Goal: Register for event/course

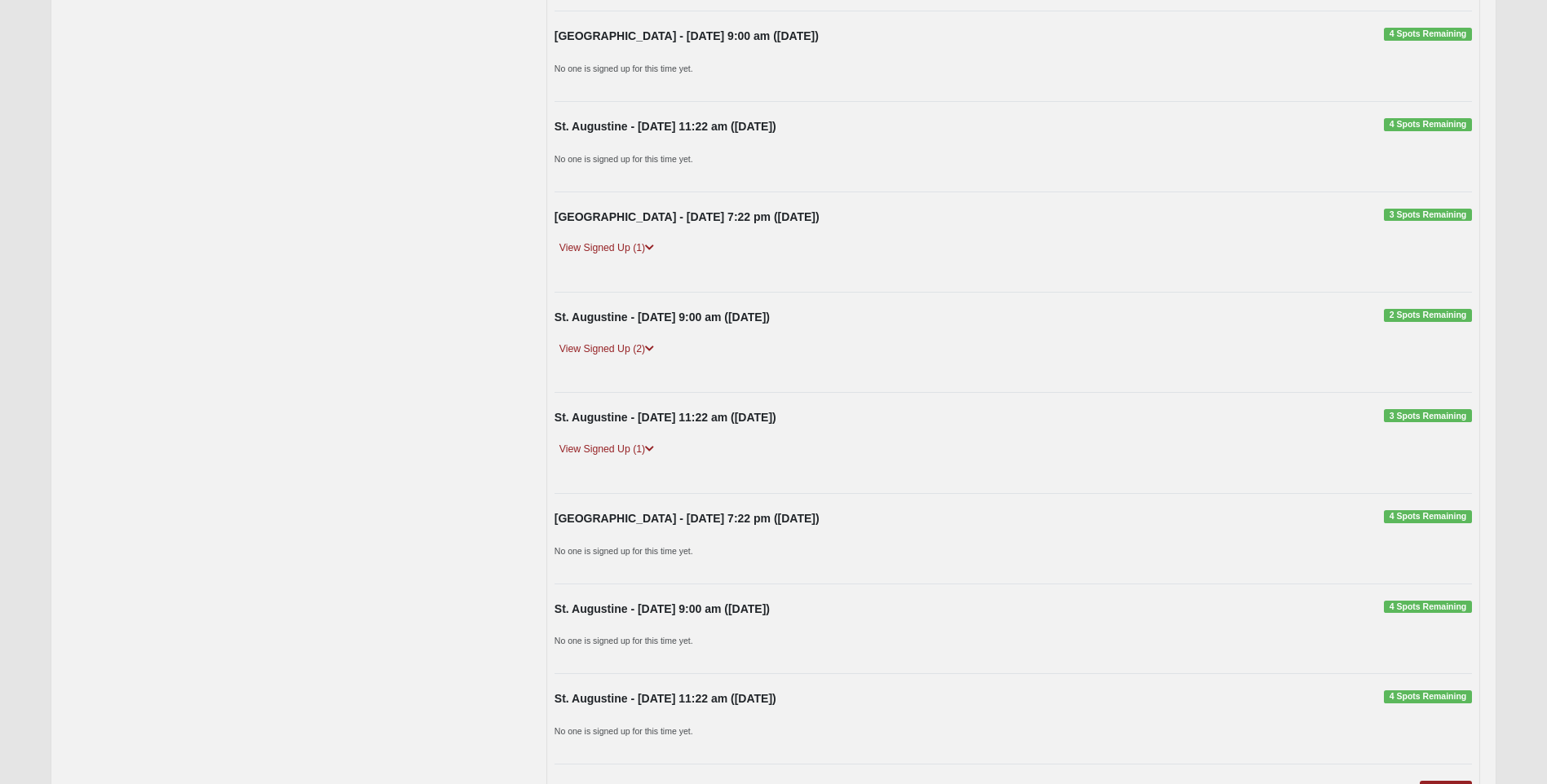
scroll to position [1811, 0]
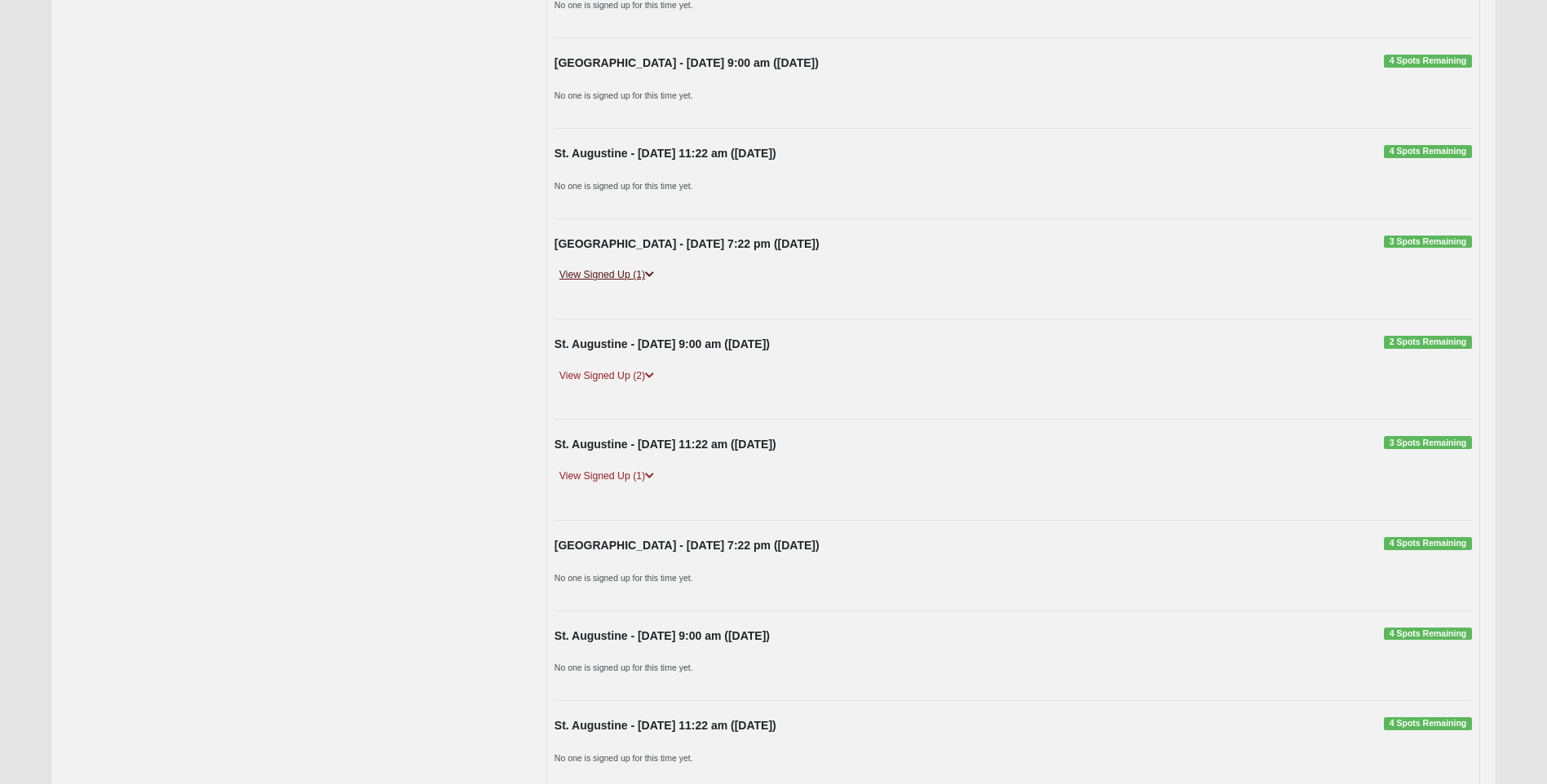
click at [610, 271] on link "View Signed Up (1)" at bounding box center [607, 275] width 105 height 17
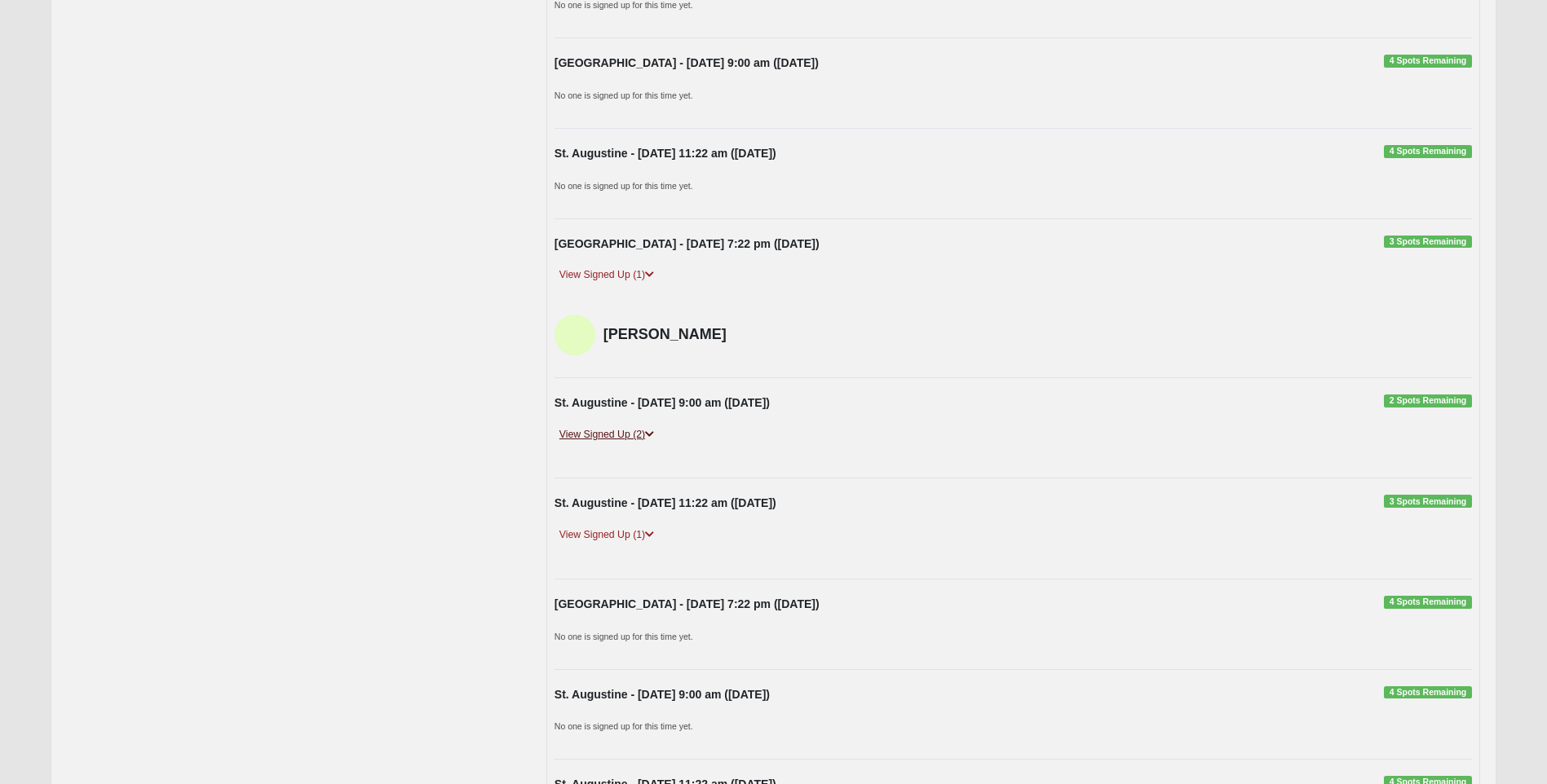
click at [588, 433] on link "View Signed Up (2)" at bounding box center [607, 434] width 105 height 17
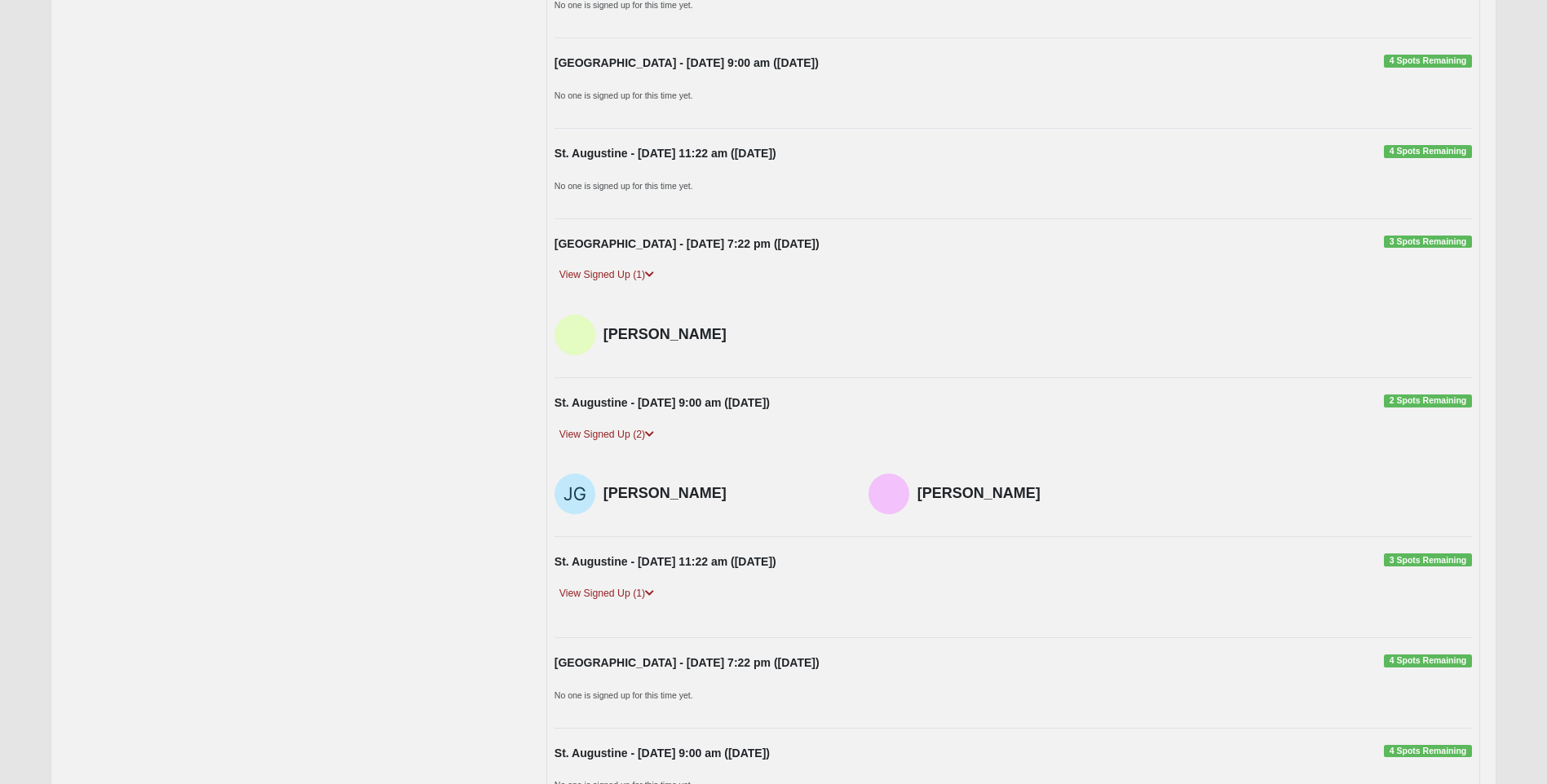
scroll to position [1893, 0]
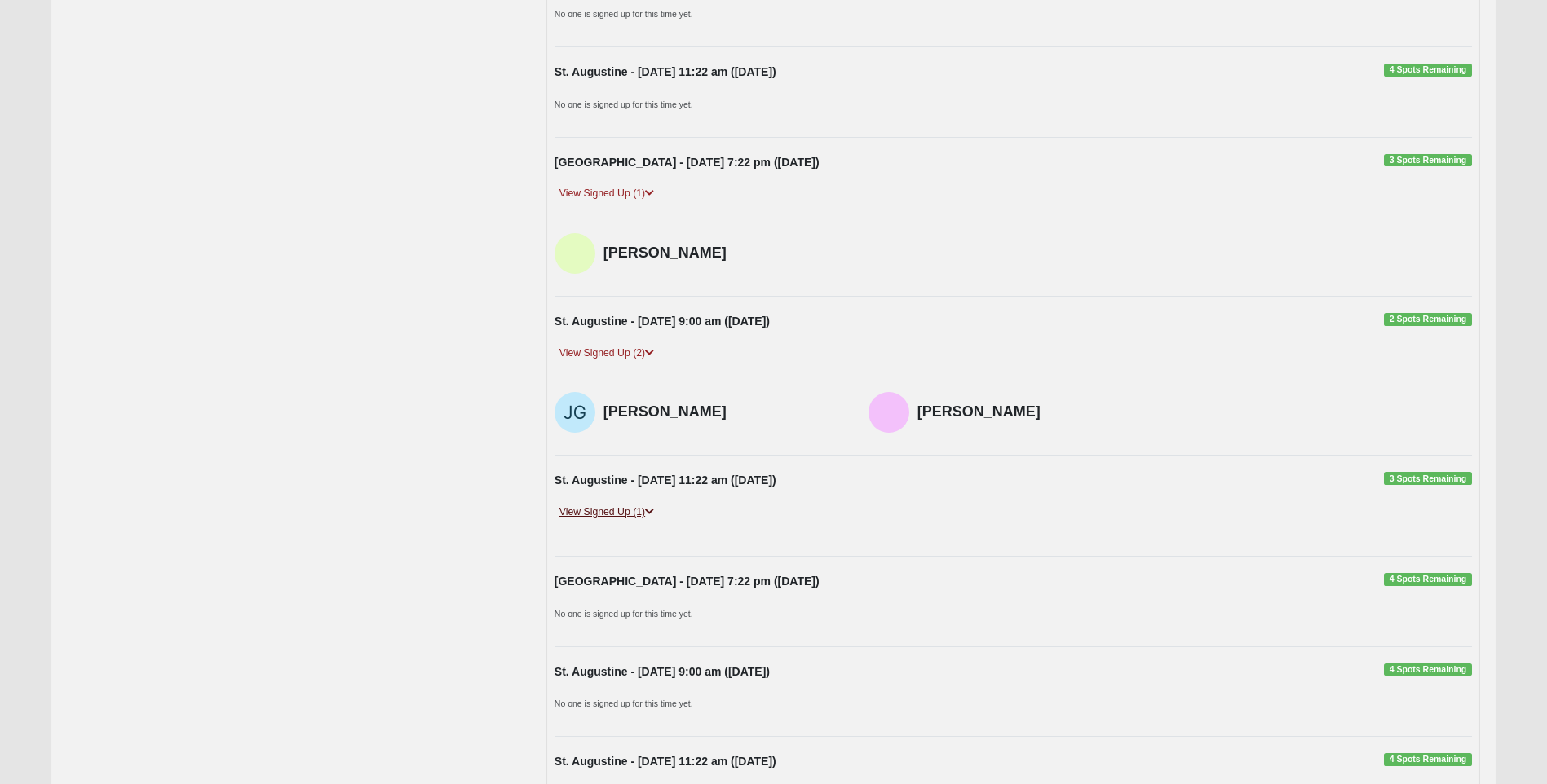
click at [596, 513] on link "View Signed Up (1)" at bounding box center [607, 512] width 105 height 17
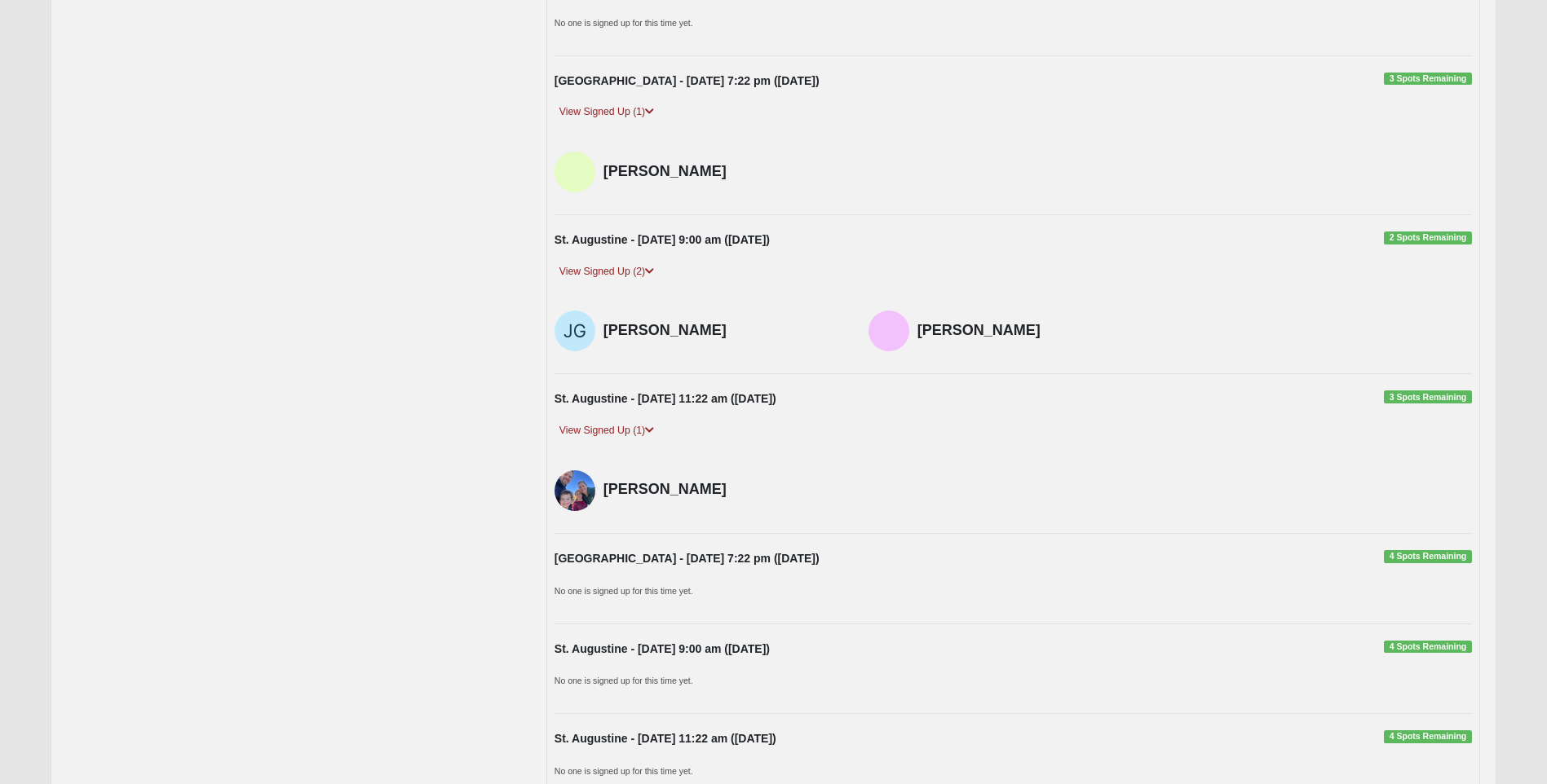
scroll to position [2219, 0]
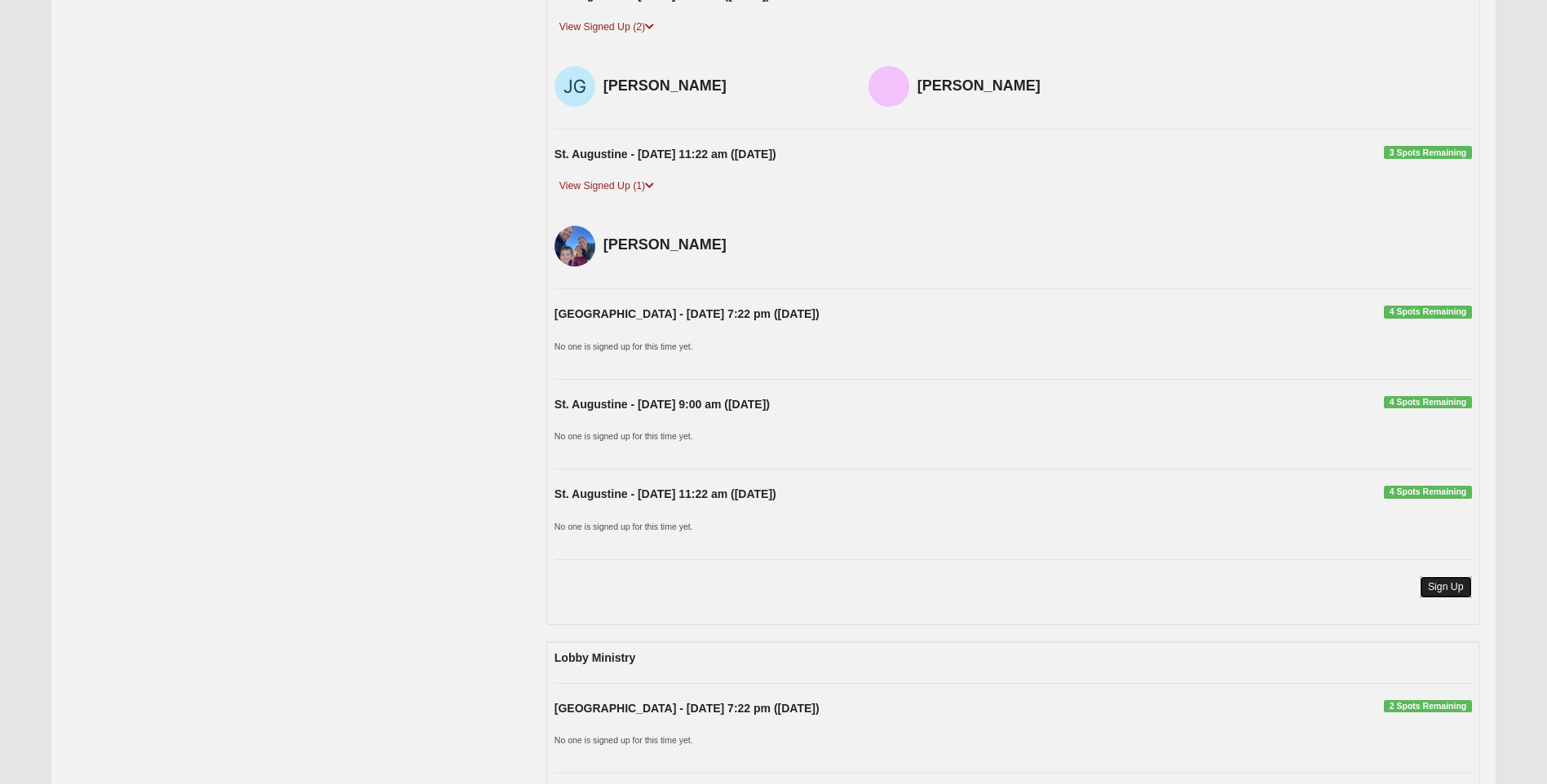
click at [1441, 586] on link "Sign Up" at bounding box center [1446, 587] width 52 height 22
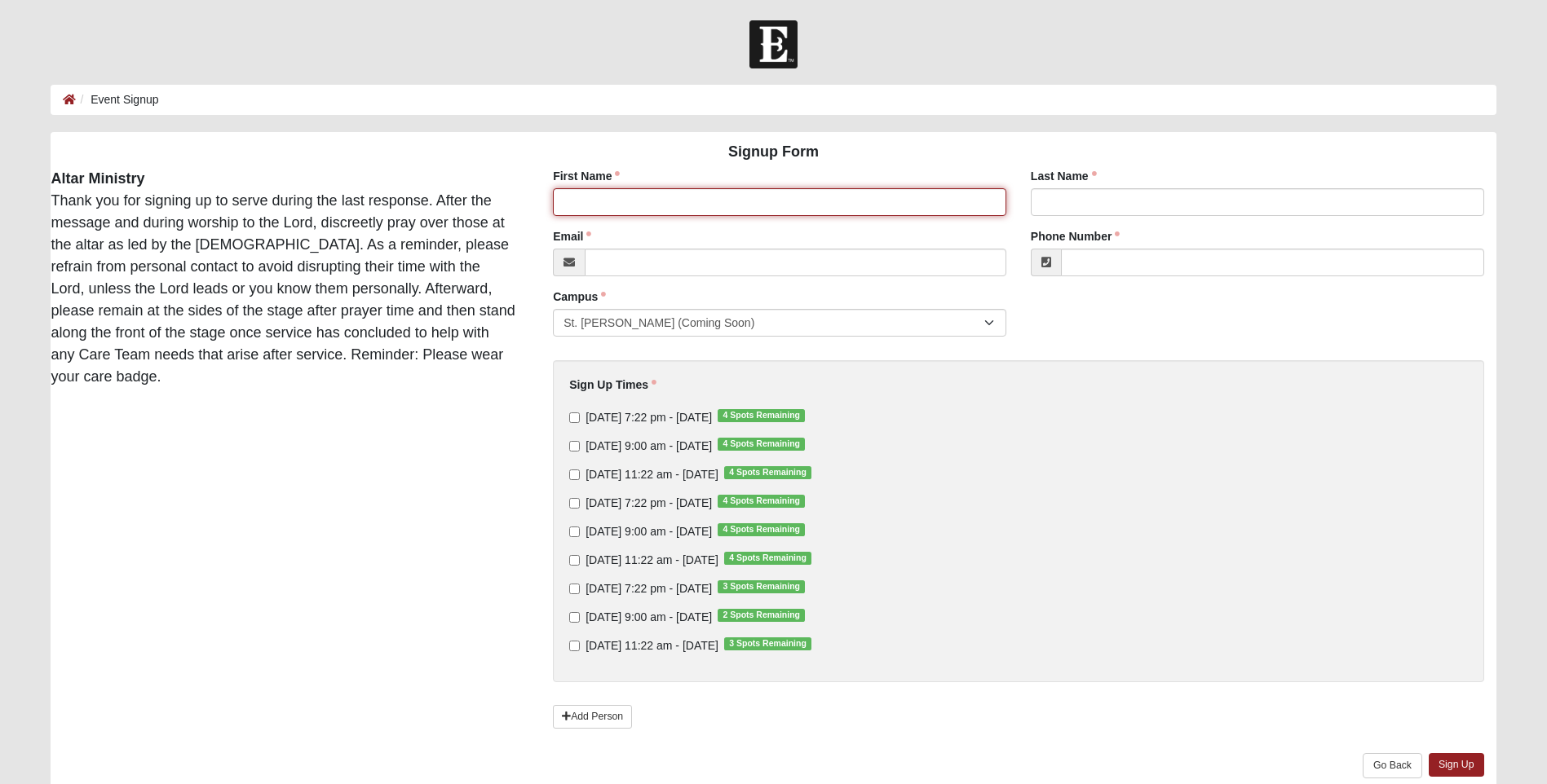
click at [621, 204] on input "First Name" at bounding box center [780, 202] width 454 height 27
type input "Angie"
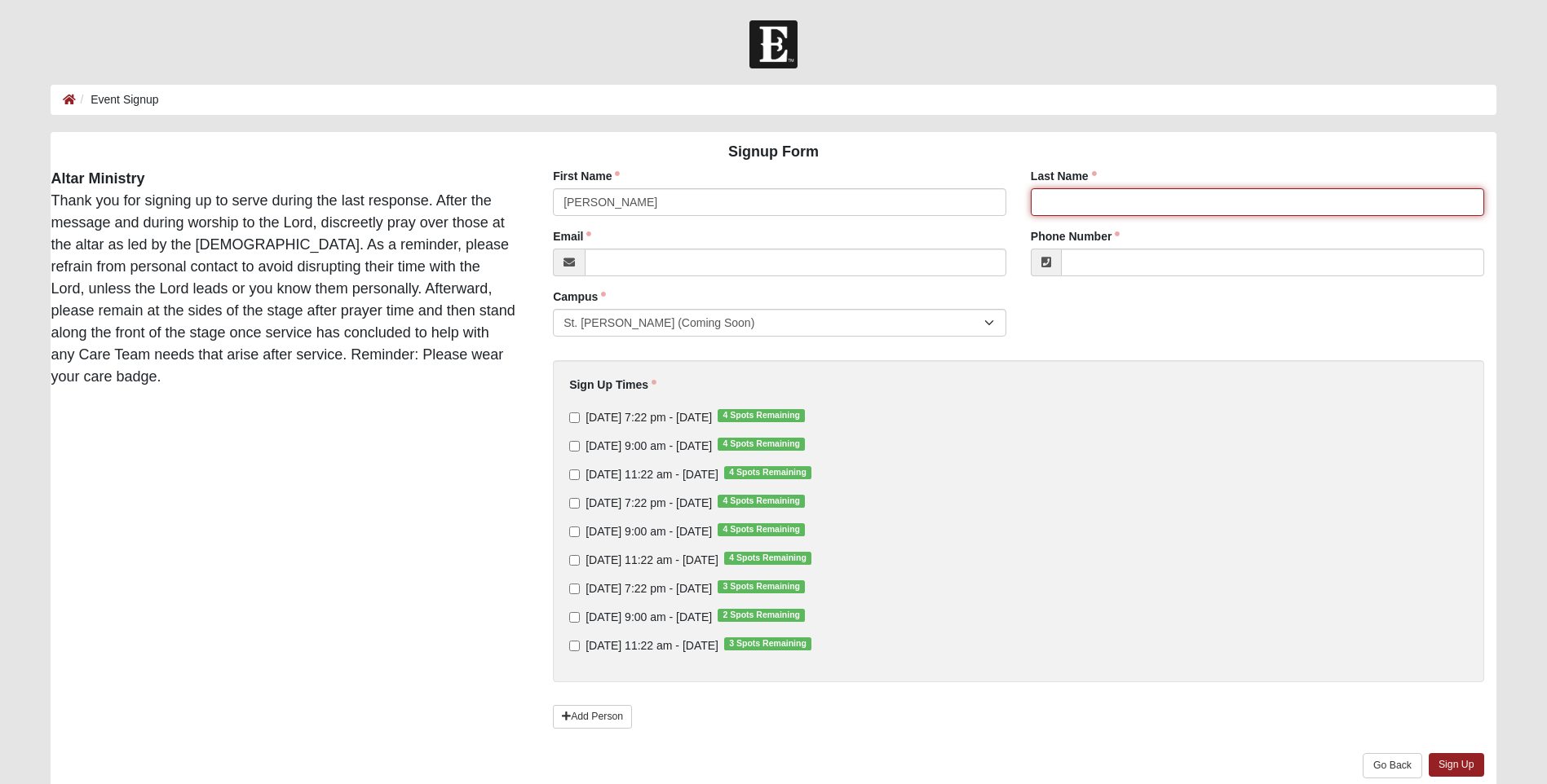
click at [1083, 195] on input "Last Name" at bounding box center [1258, 202] width 454 height 27
type input "Cotton"
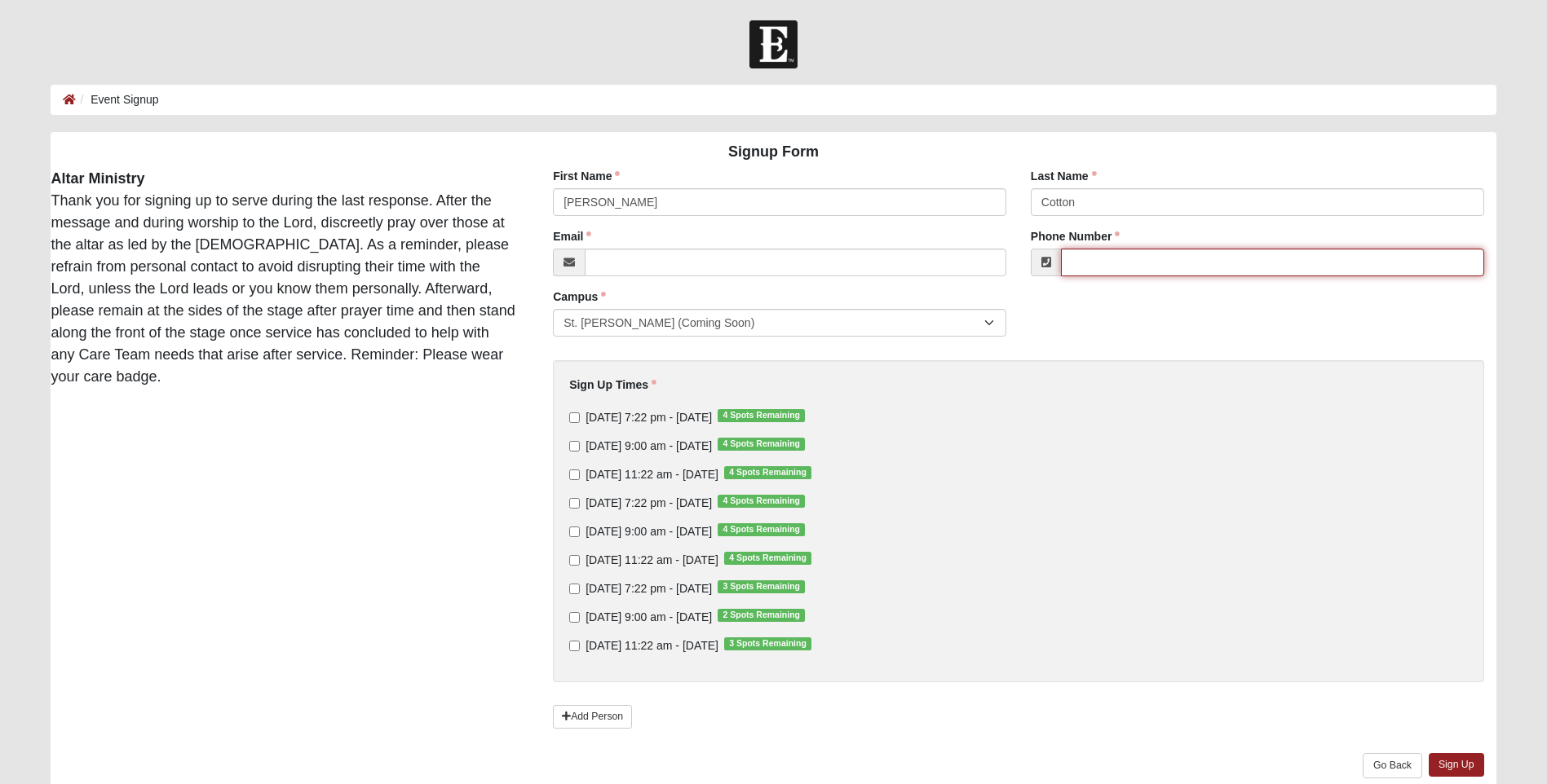
click at [1082, 267] on input "Phone Number" at bounding box center [1273, 262] width 424 height 27
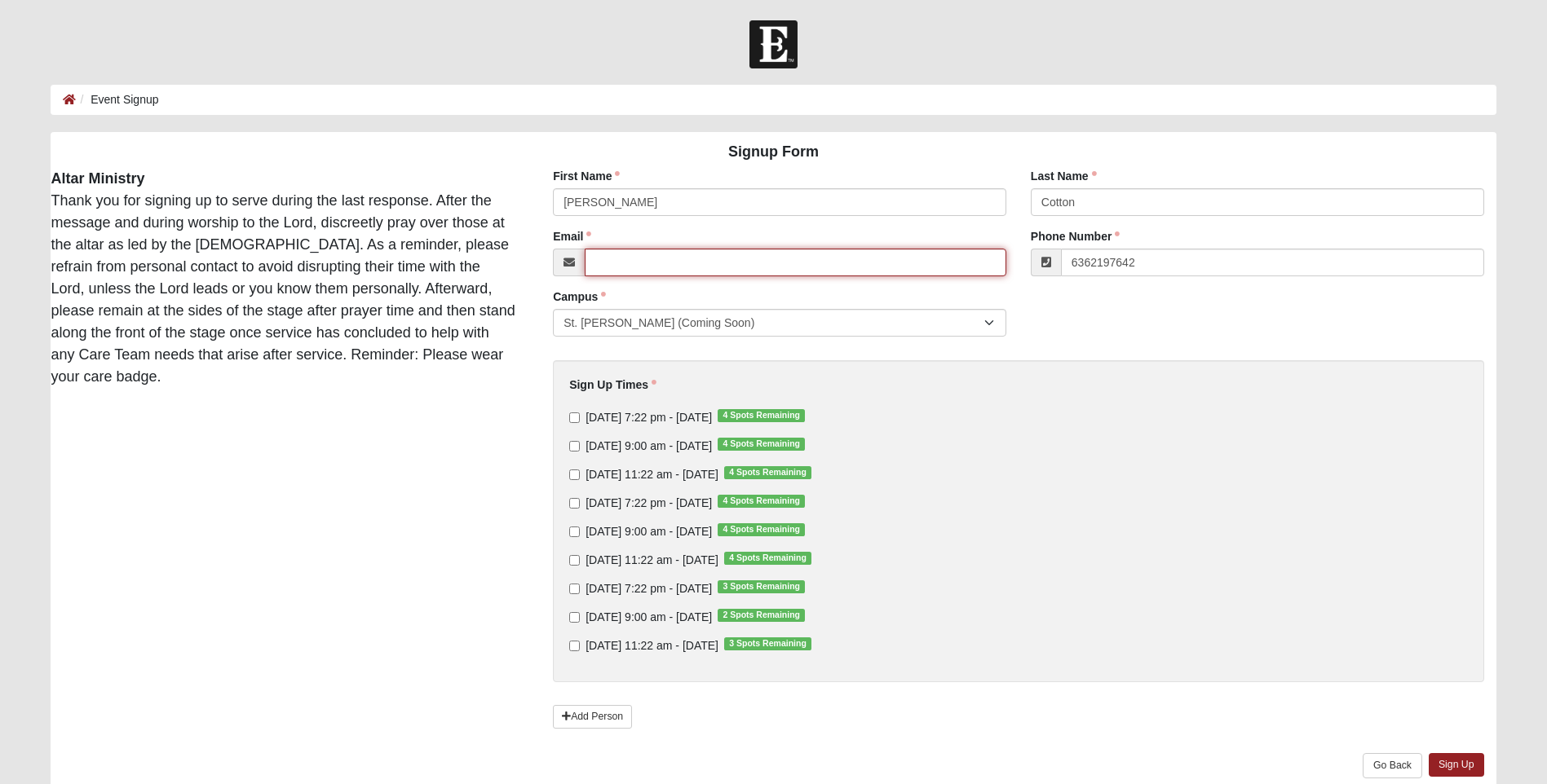
type input "(636) 219-7642"
click at [684, 270] on input "Email" at bounding box center [795, 262] width 422 height 27
type input "angie@starsandstripesva.com"
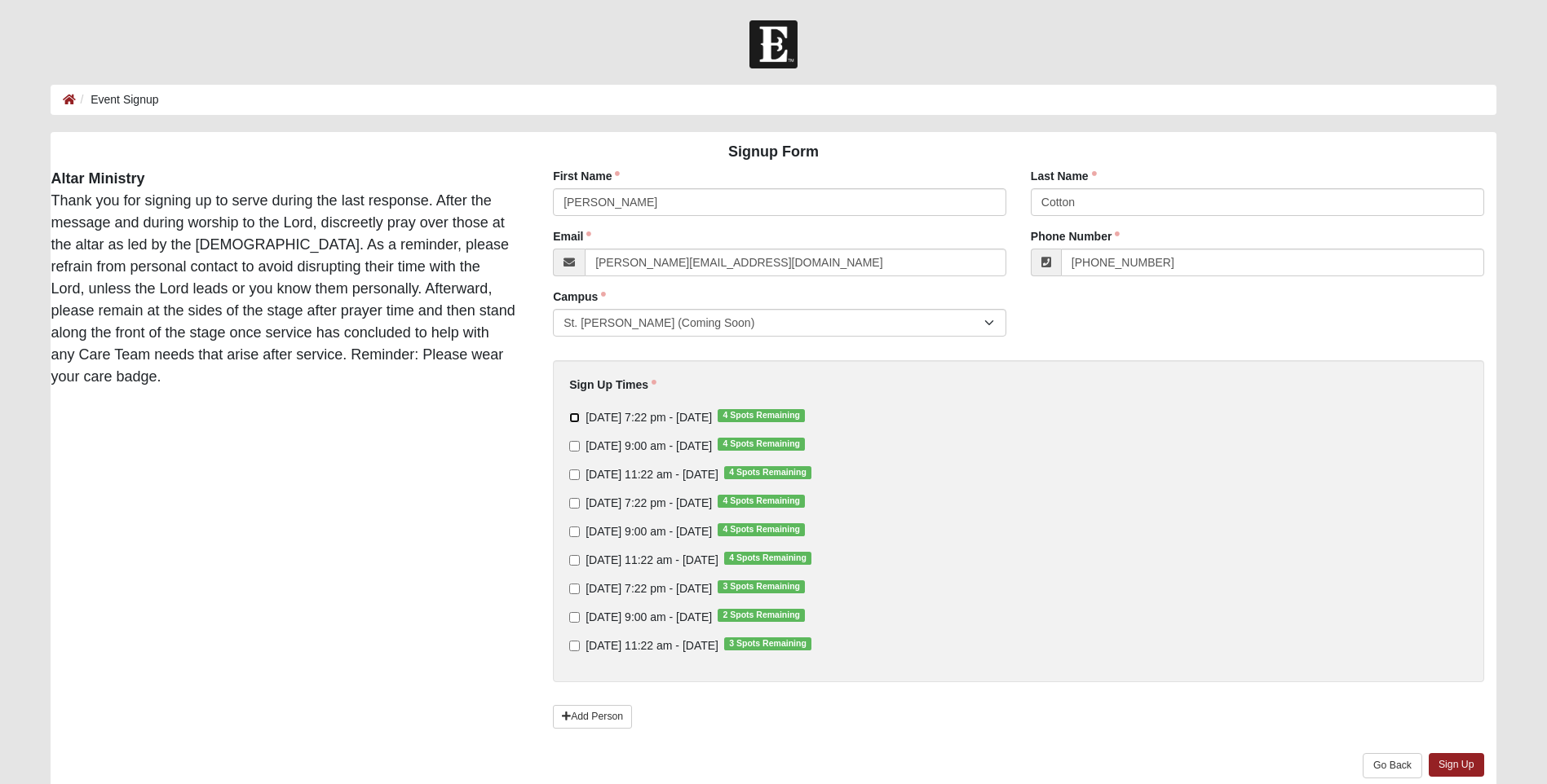
click at [573, 418] on input "Thursday 7:22 pm - Oct 16 2025 4 Spots Remaining" at bounding box center [575, 418] width 11 height 11
checkbox input "true"
click at [573, 448] on input "Sunday 9:00 am - Oct 19 2025 4 Spots Remaining" at bounding box center [575, 446] width 11 height 11
checkbox input "true"
click at [1461, 764] on link "Sign Up" at bounding box center [1457, 765] width 56 height 24
